Goal: Register for event/course

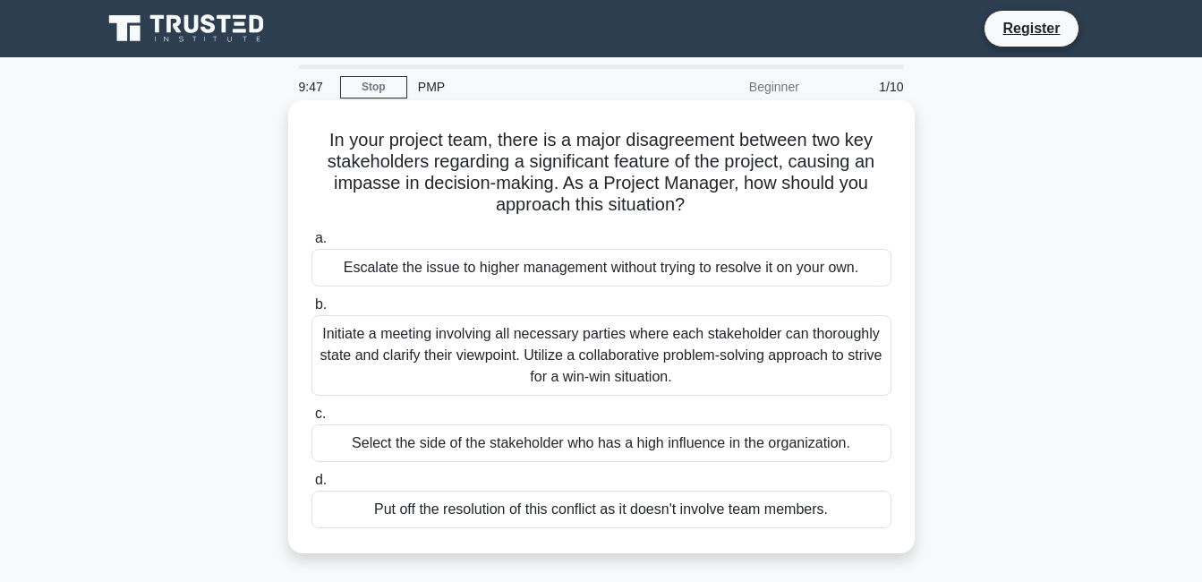
click at [897, 541] on div "In your project team, there is a major disagreement between two key stakeholder…" at bounding box center [601, 326] width 612 height 439
click at [703, 353] on div "Initiate a meeting involving all necessary parties where each stakeholder can t…" at bounding box center [601, 355] width 580 height 81
click at [311, 311] on input "b. Initiate a meeting involving all necessary parties where each stakeholder ca…" at bounding box center [311, 305] width 0 height 12
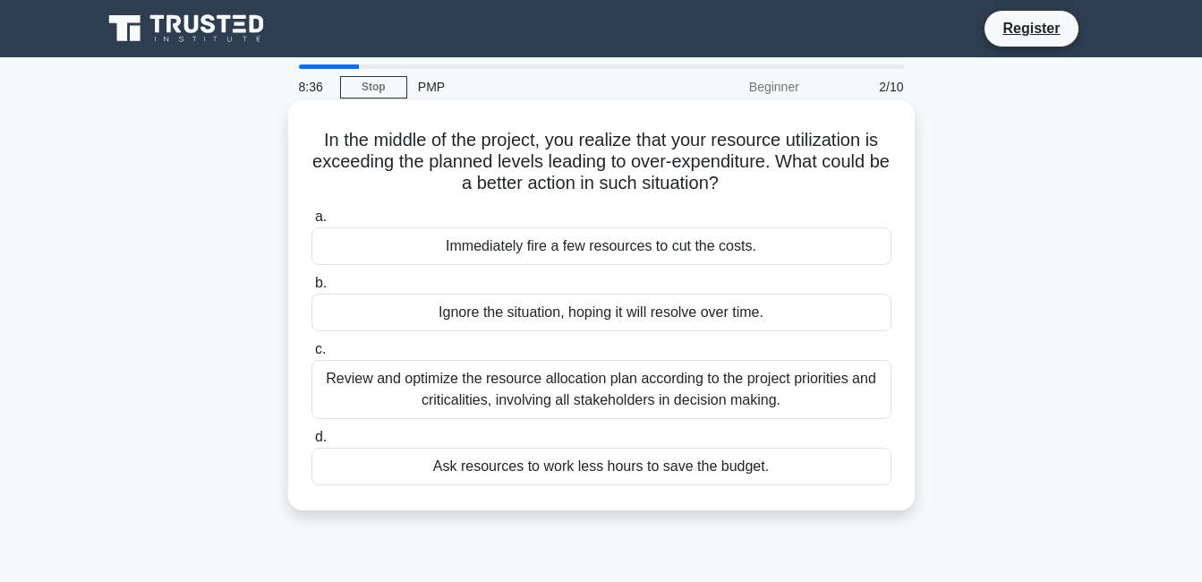
click at [664, 412] on div "Review and optimize the resource allocation plan according to the project prior…" at bounding box center [601, 389] width 580 height 59
click at [311, 355] on input "c. Review and optimize the resource allocation plan according to the project pr…" at bounding box center [311, 350] width 0 height 12
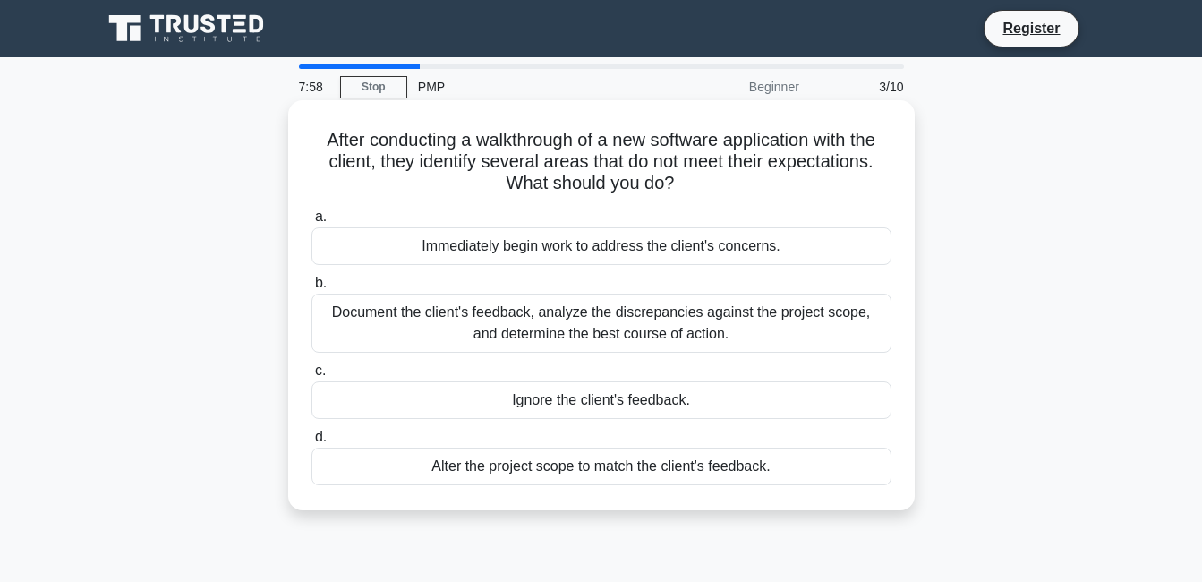
click at [521, 461] on div "Alter the project scope to match the client's feedback." at bounding box center [601, 466] width 580 height 38
click at [311, 443] on input "d. Alter the project scope to match the client's feedback." at bounding box center [311, 437] width 0 height 12
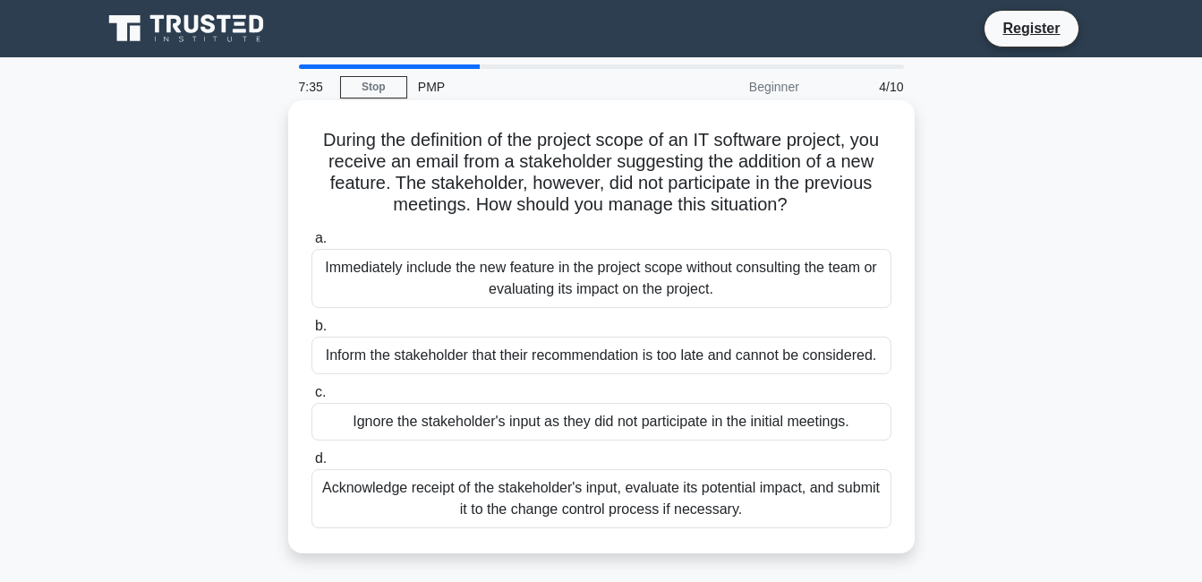
click at [537, 362] on div "Inform the stakeholder that their recommendation is too late and cannot be cons…" at bounding box center [601, 356] width 580 height 38
click at [311, 332] on input "b. Inform the stakeholder that their recommendation is too late and cannot be c…" at bounding box center [311, 326] width 0 height 12
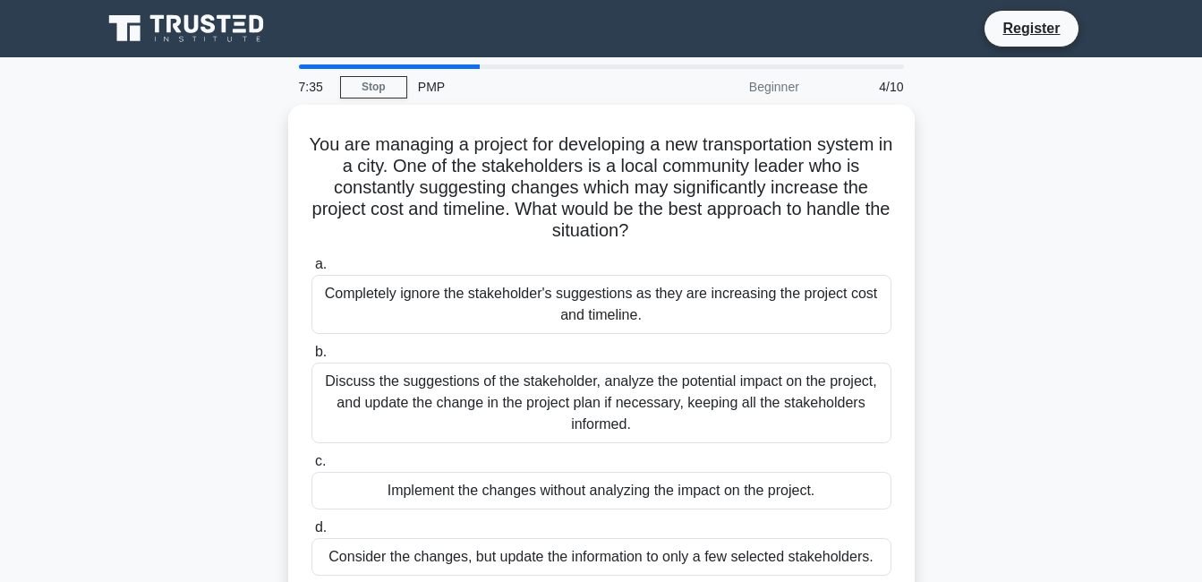
click at [537, 362] on div "Discuss the suggestions of the stakeholder, analyze the potential impact on the…" at bounding box center [601, 402] width 580 height 81
click at [311, 358] on input "b. Discuss the suggestions of the stakeholder, analyze the potential impact on …" at bounding box center [311, 352] width 0 height 12
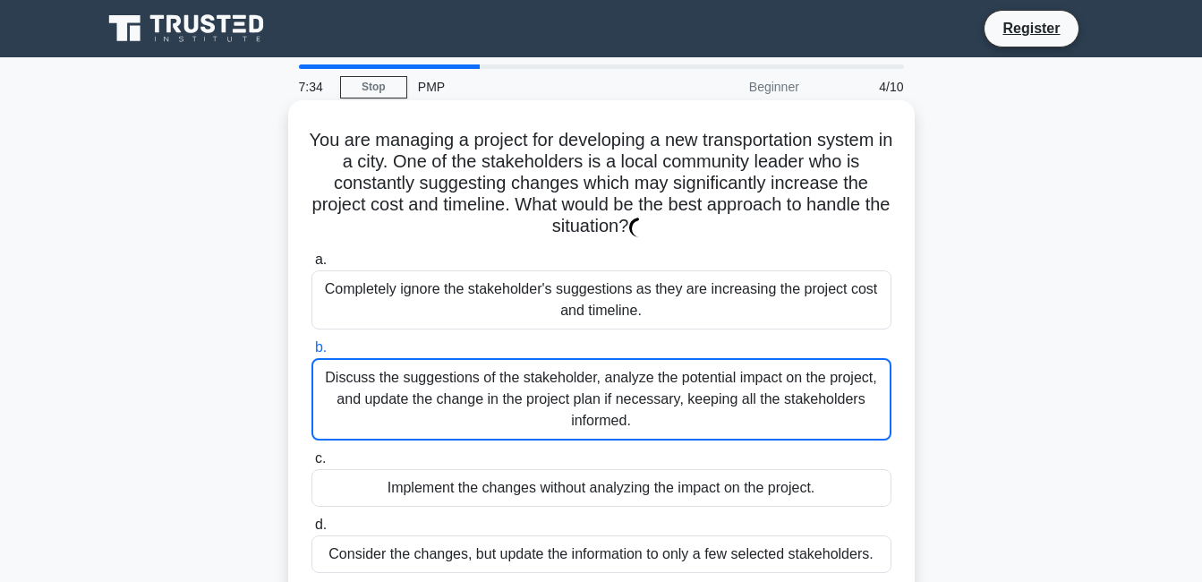
drag, startPoint x: 541, startPoint y: 351, endPoint x: 554, endPoint y: 292, distance: 60.6
click at [554, 292] on div "a. Completely ignore the stakeholder's suggestions as they are increasing the p…" at bounding box center [601, 410] width 601 height 331
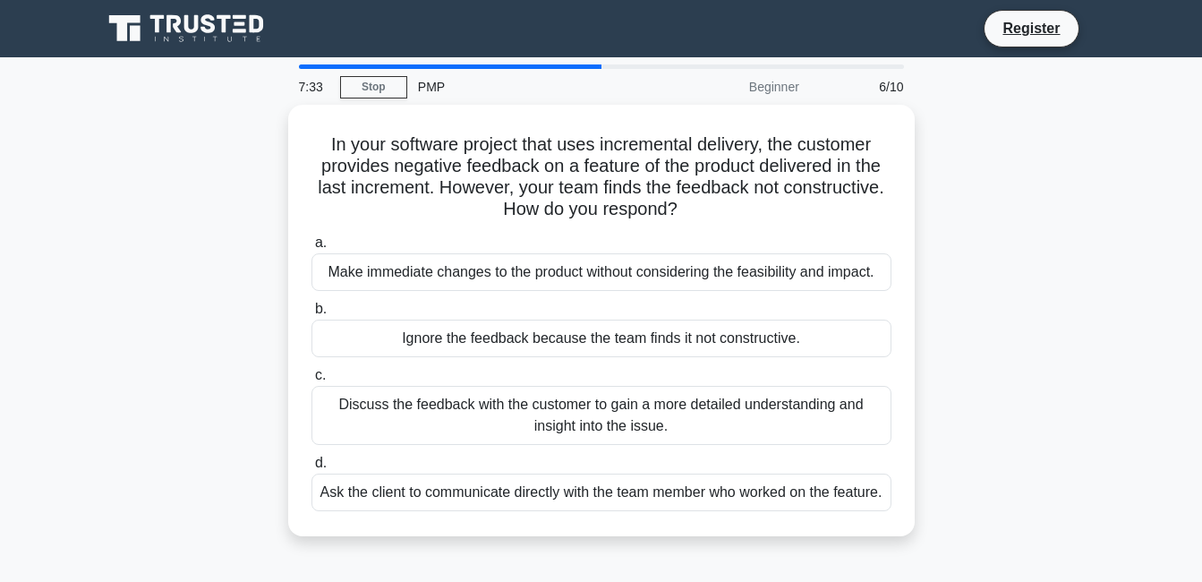
click at [554, 292] on div "a. Make immediate changes to the product without considering the feasibility an…" at bounding box center [601, 371] width 601 height 286
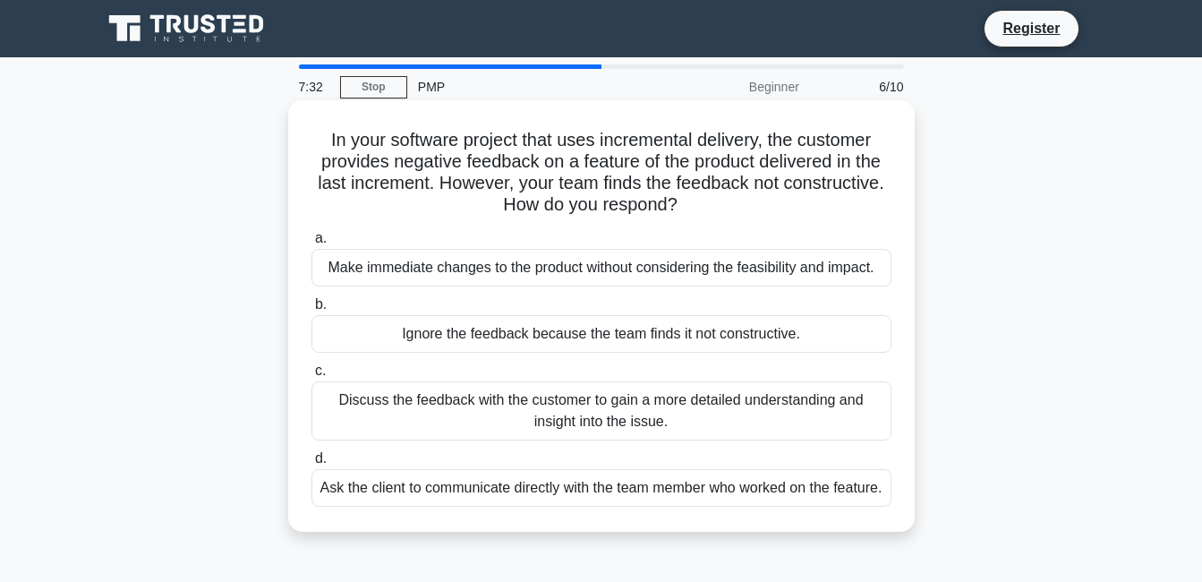
drag, startPoint x: 554, startPoint y: 292, endPoint x: 549, endPoint y: 330, distance: 38.9
click at [549, 330] on div "a. Make immediate changes to the product without considering the feasibility an…" at bounding box center [601, 367] width 601 height 286
click at [549, 330] on div "Ignore the feedback because the team finds it not constructive." at bounding box center [601, 334] width 580 height 38
click at [311, 311] on input "b. Ignore the feedback because the team finds it not constructive." at bounding box center [311, 305] width 0 height 12
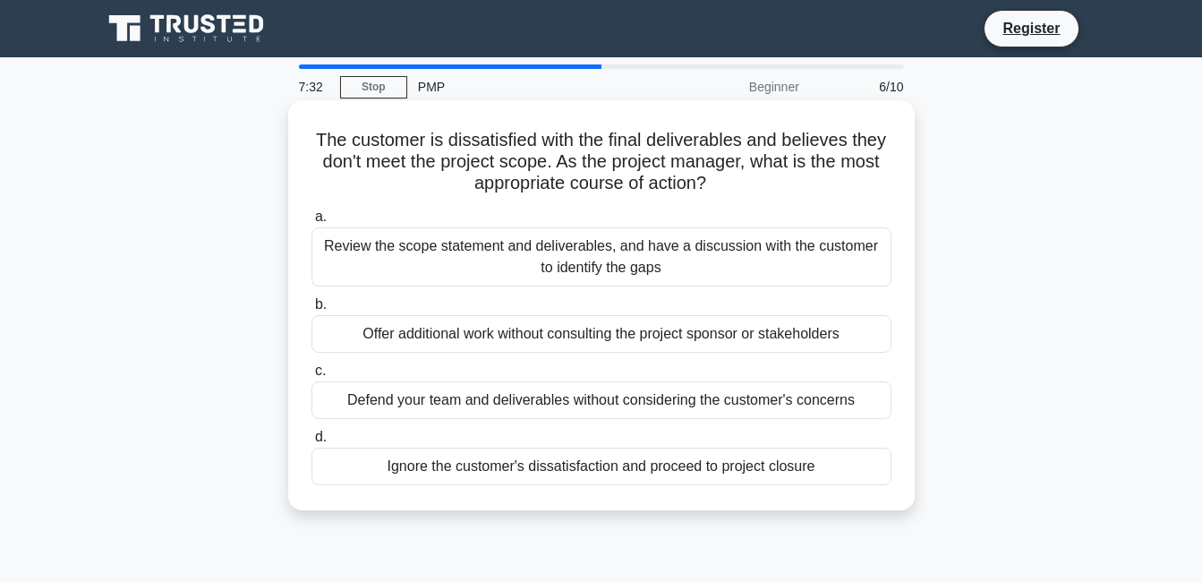
drag, startPoint x: 549, startPoint y: 330, endPoint x: 560, endPoint y: 279, distance: 52.3
click at [560, 279] on div "a. Review the scope statement and deliverables, and have a discussion with the …" at bounding box center [601, 345] width 601 height 286
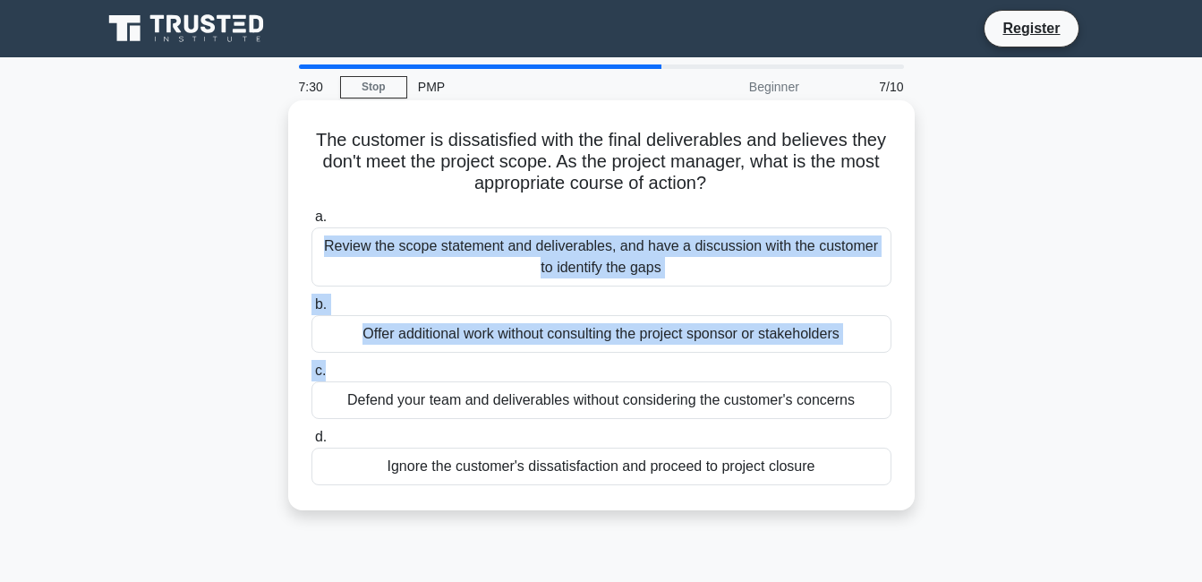
drag, startPoint x: 533, startPoint y: 218, endPoint x: 565, endPoint y: 360, distance: 145.0
click at [565, 360] on div "a. Review the scope statement and deliverables, and have a discussion with the …" at bounding box center [601, 345] width 601 height 286
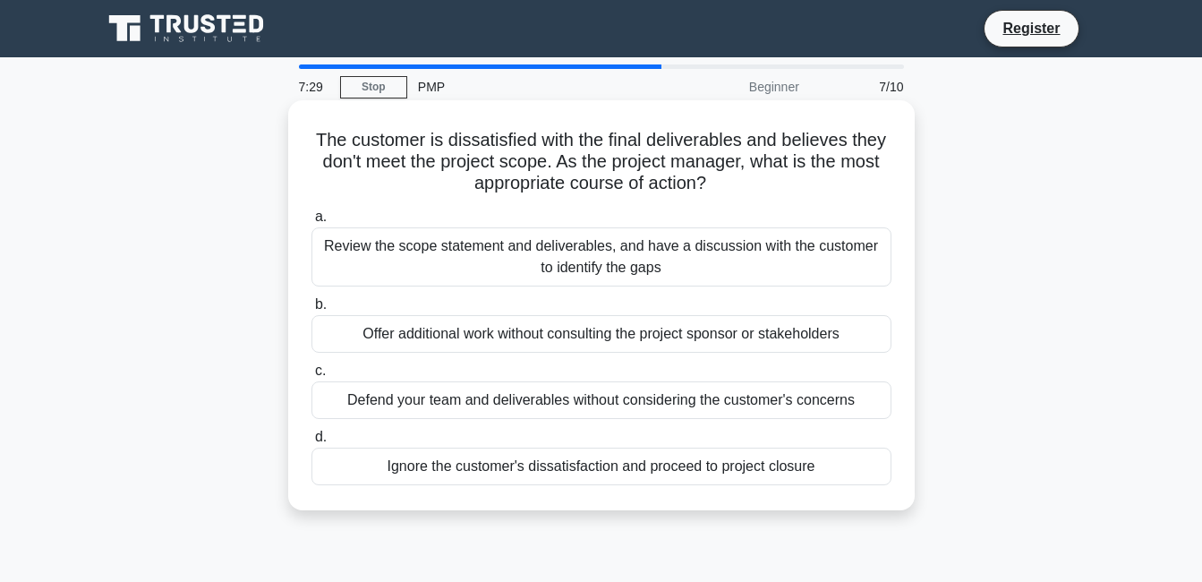
click at [564, 380] on label "c. Defend your team and deliverables without considering the customer's concerns" at bounding box center [601, 389] width 580 height 59
click at [311, 377] on input "c. Defend your team and deliverables without considering the customer's concerns" at bounding box center [311, 371] width 0 height 12
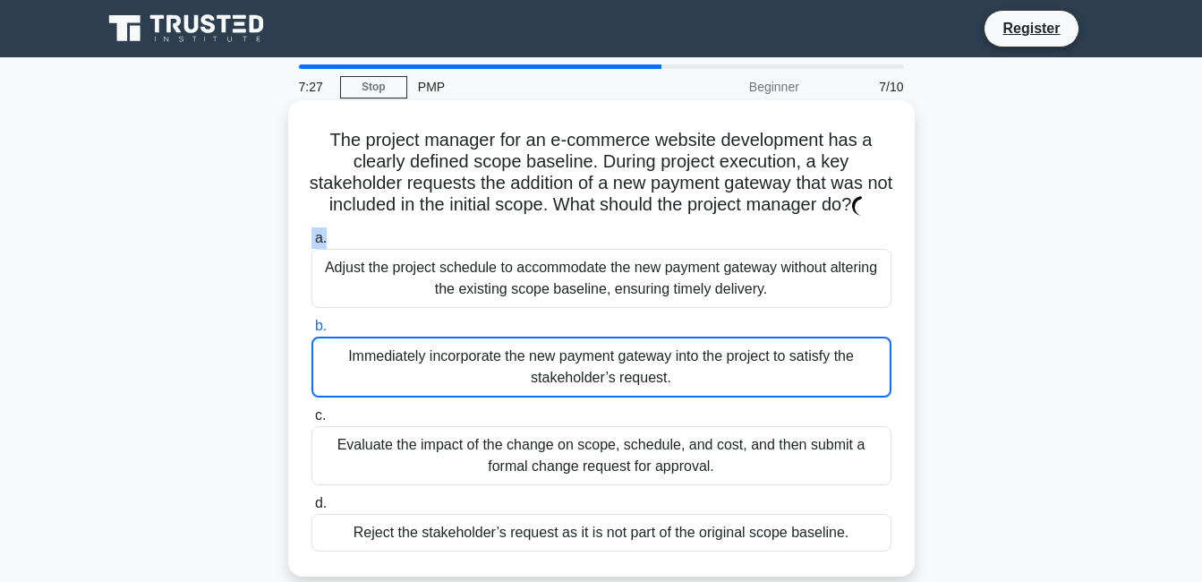
drag, startPoint x: 564, startPoint y: 380, endPoint x: 519, endPoint y: 289, distance: 101.7
click at [519, 289] on div "The project manager for an e-commerce website development has a clearly defined…" at bounding box center [601, 338] width 612 height 462
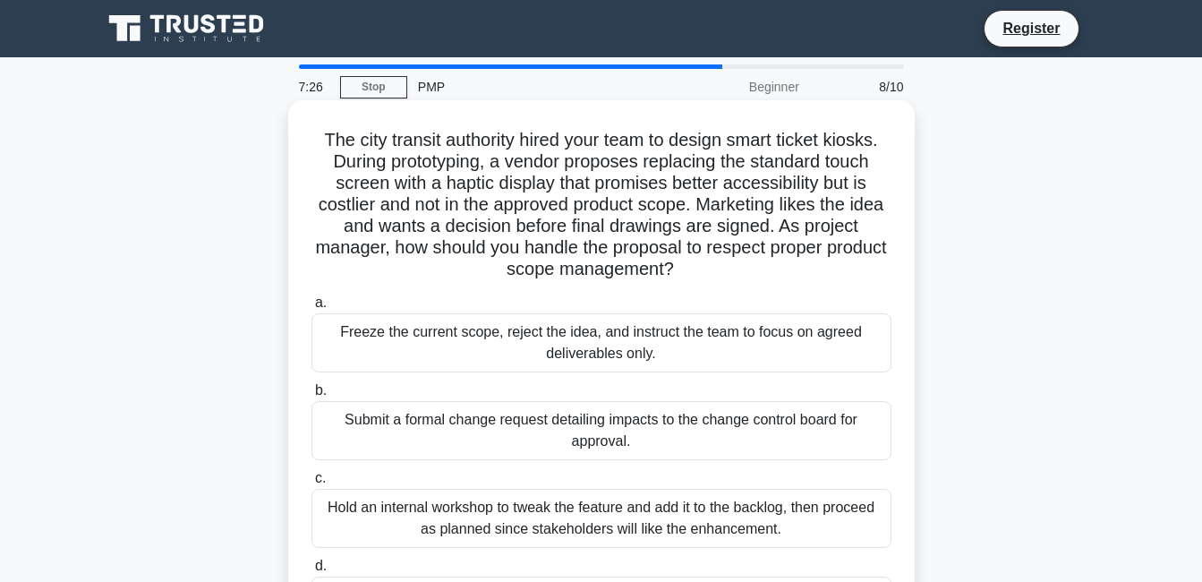
click at [540, 480] on label "c. Hold an internal workshop to tweak the feature and add it to the backlog, th…" at bounding box center [601, 507] width 580 height 81
click at [311, 480] on input "c. Hold an internal workshop to tweak the feature and add it to the backlog, th…" at bounding box center [311, 479] width 0 height 12
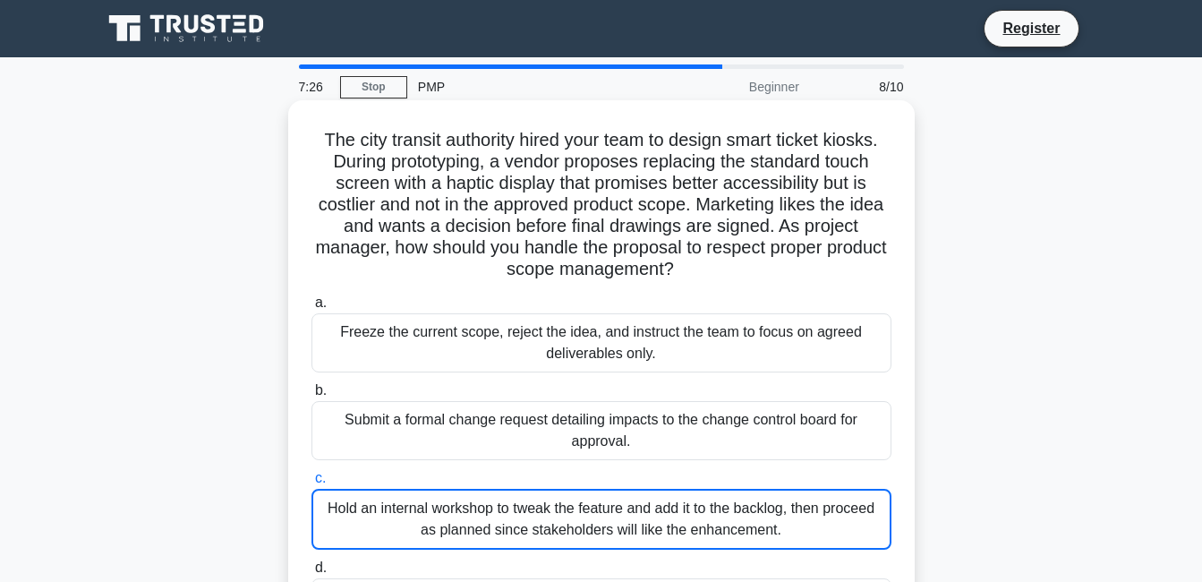
click at [540, 480] on label "c. Hold an internal workshop to tweak the feature and add it to the backlog, th…" at bounding box center [601, 508] width 580 height 82
click at [311, 480] on input "c. Hold an internal workshop to tweak the feature and add it to the backlog, th…" at bounding box center [311, 479] width 0 height 12
click at [540, 480] on label "c. Hold an internal workshop to tweak the feature and add it to the backlog, th…" at bounding box center [601, 508] width 580 height 82
click at [311, 480] on input "c. Hold an internal workshop to tweak the feature and add it to the backlog, th…" at bounding box center [311, 479] width 0 height 12
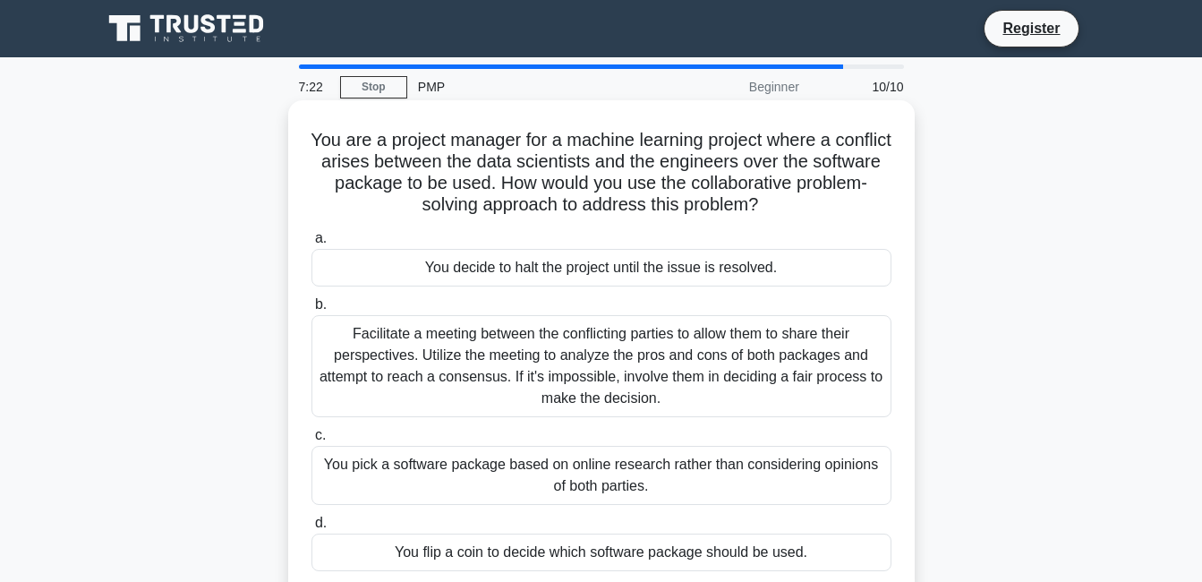
drag, startPoint x: 540, startPoint y: 480, endPoint x: 490, endPoint y: 411, distance: 84.7
click at [490, 411] on div "Facilitate a meeting between the conflicting parties to allow them to share the…" at bounding box center [601, 366] width 580 height 102
click at [311, 311] on input "b. Facilitate a meeting between the conflicting parties to allow them to share …" at bounding box center [311, 305] width 0 height 12
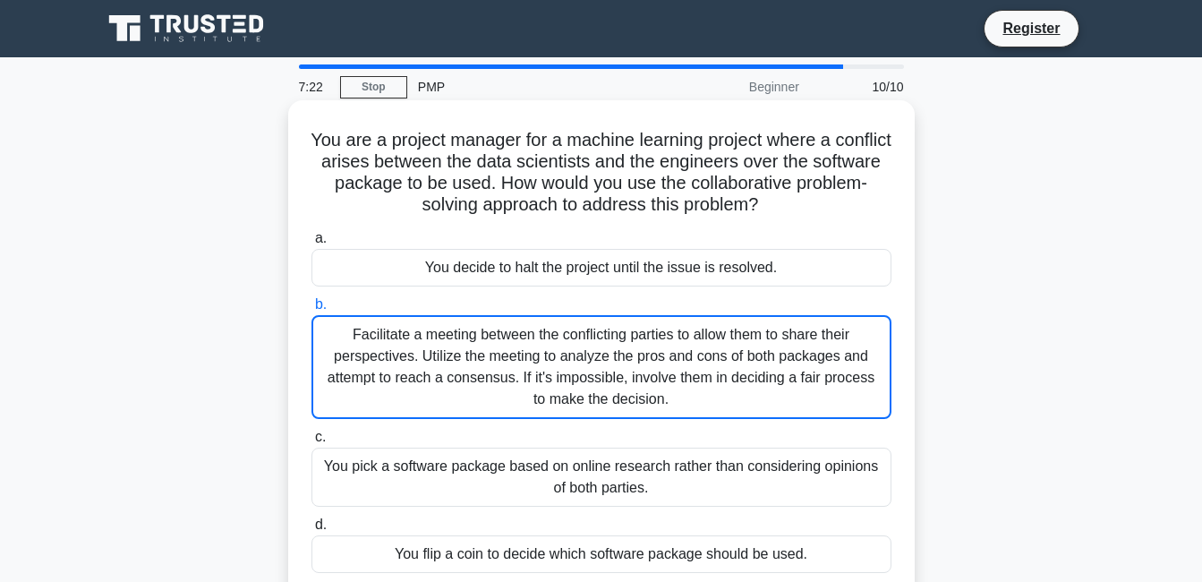
click at [490, 411] on div "Facilitate a meeting between the conflicting parties to allow them to share the…" at bounding box center [601, 367] width 580 height 104
click at [311, 311] on input "b. Facilitate a meeting between the conflicting parties to allow them to share …" at bounding box center [311, 305] width 0 height 12
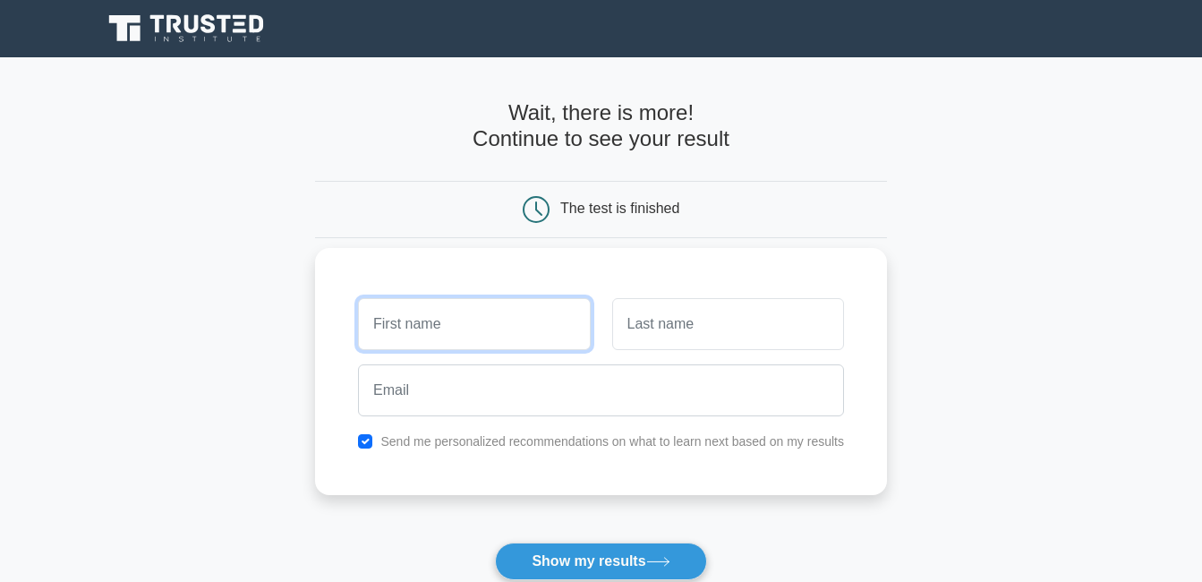
click at [557, 330] on input "text" at bounding box center [474, 324] width 232 height 52
type input "makobo"
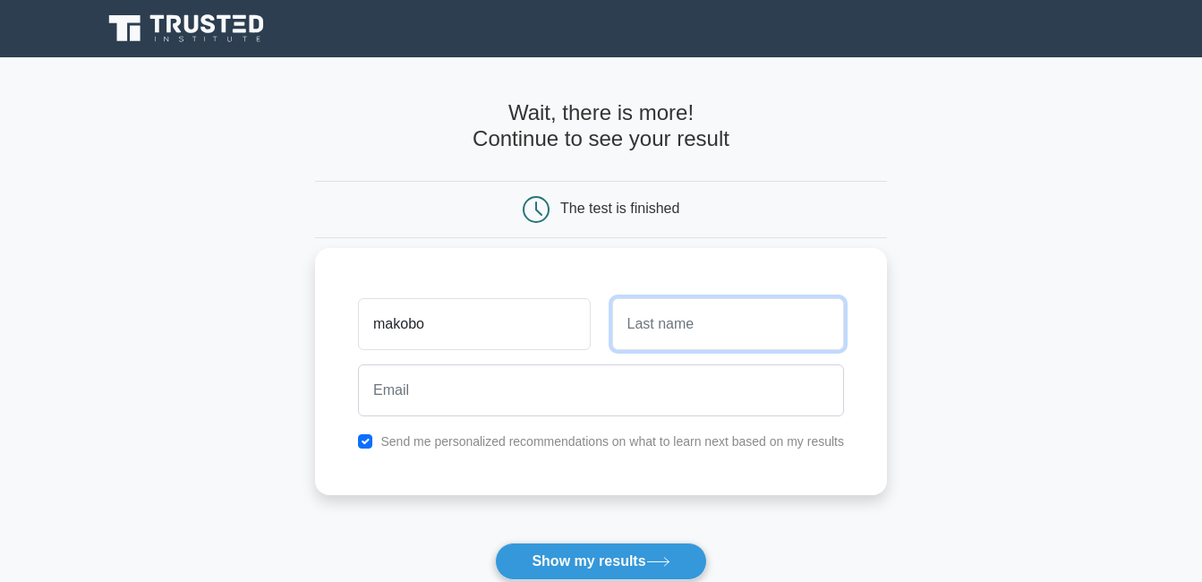
click at [624, 331] on input "text" at bounding box center [728, 324] width 232 height 52
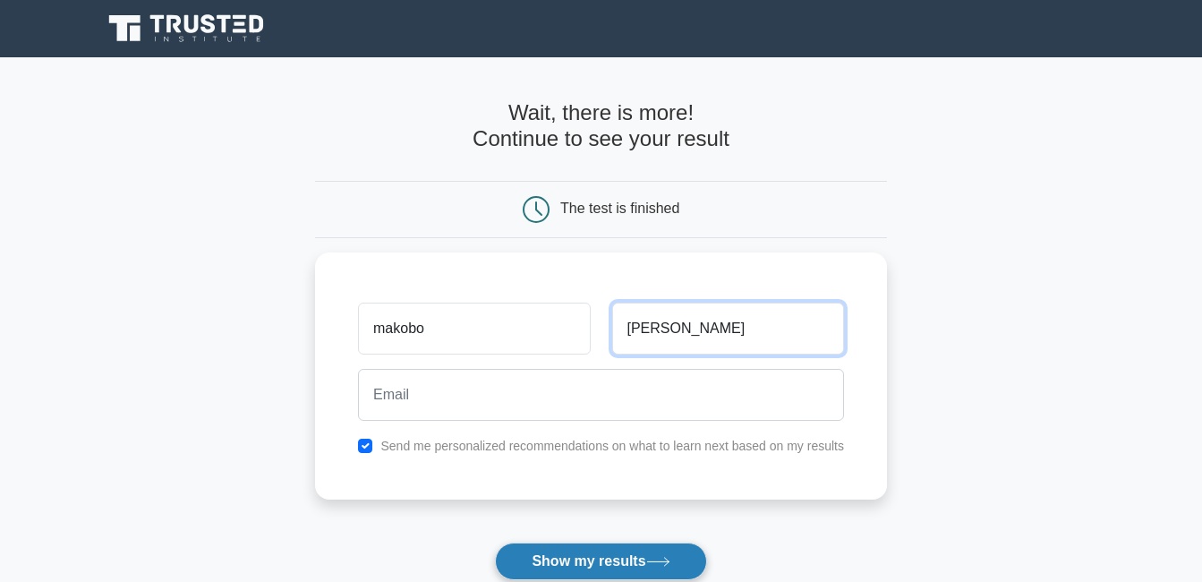
type input "velna"
click at [646, 561] on button "Show my results" at bounding box center [600, 561] width 211 height 38
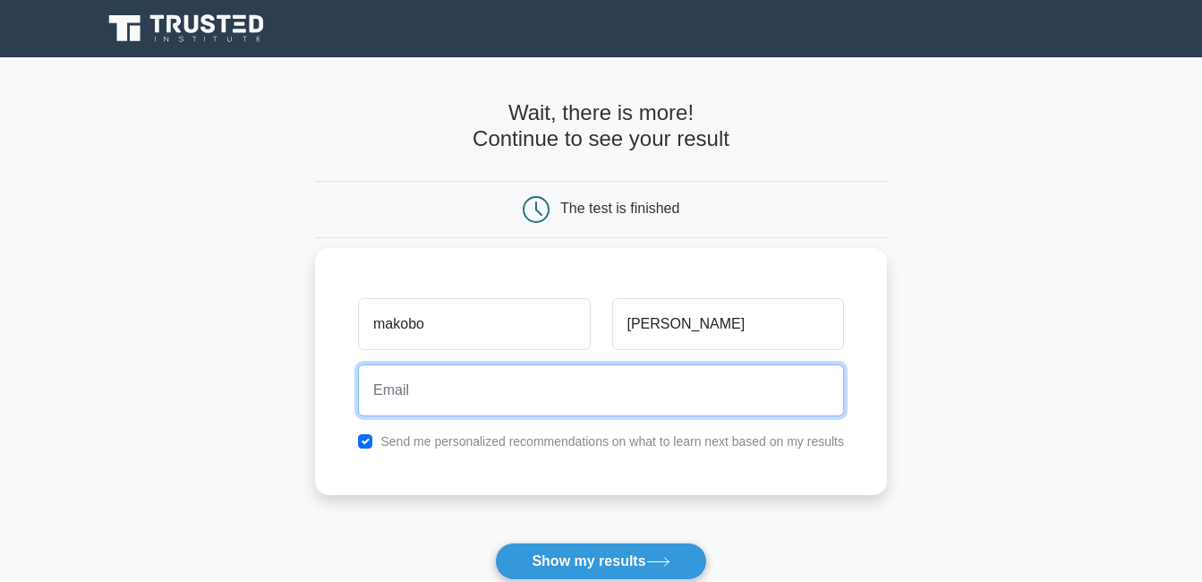
click at [449, 405] on input "email" at bounding box center [601, 390] width 486 height 52
type input "velnamakobo@gmail.com"
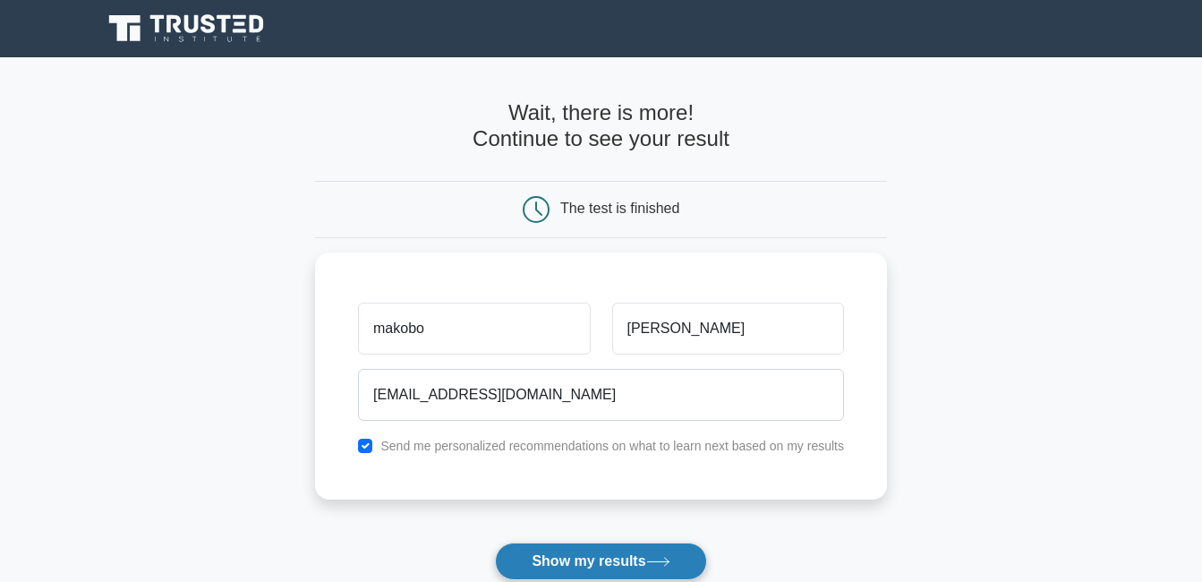
click at [572, 555] on button "Show my results" at bounding box center [600, 561] width 211 height 38
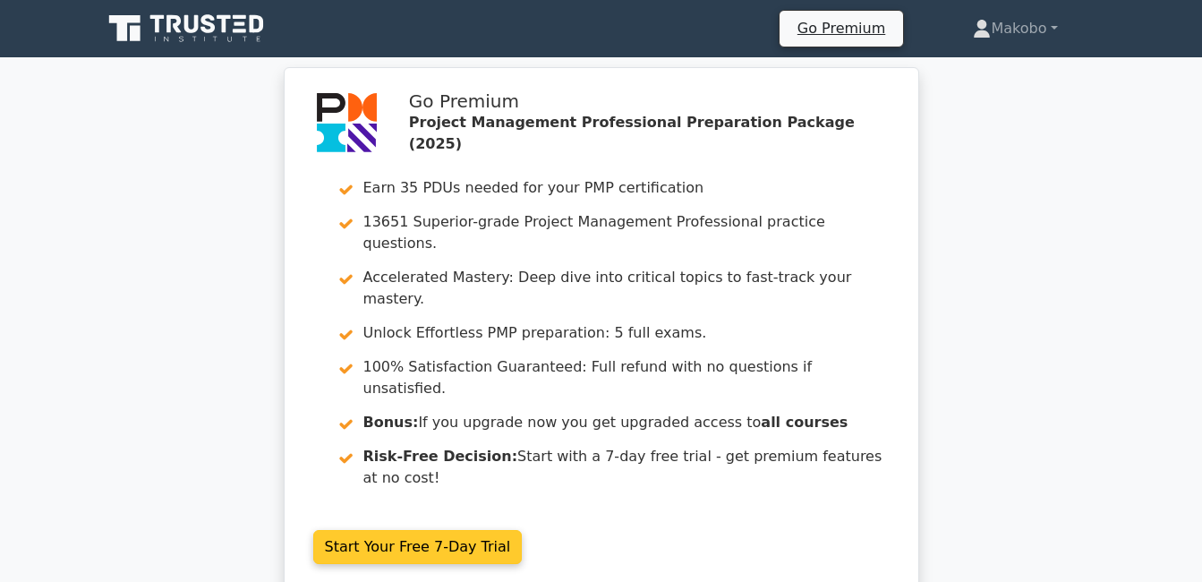
click at [454, 530] on link "Start Your Free 7-Day Trial" at bounding box center [417, 547] width 209 height 34
